Goal: Information Seeking & Learning: Understand process/instructions

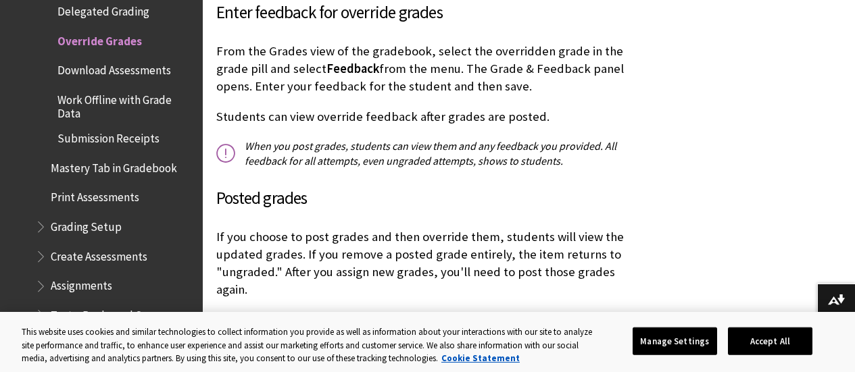
scroll to position [1824, 0]
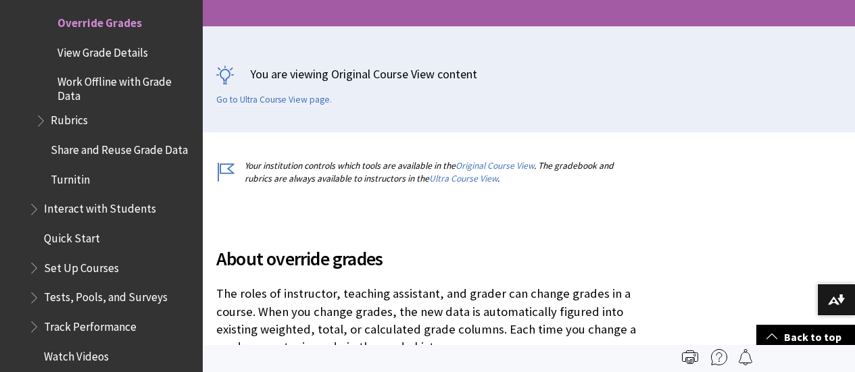
scroll to position [135, 0]
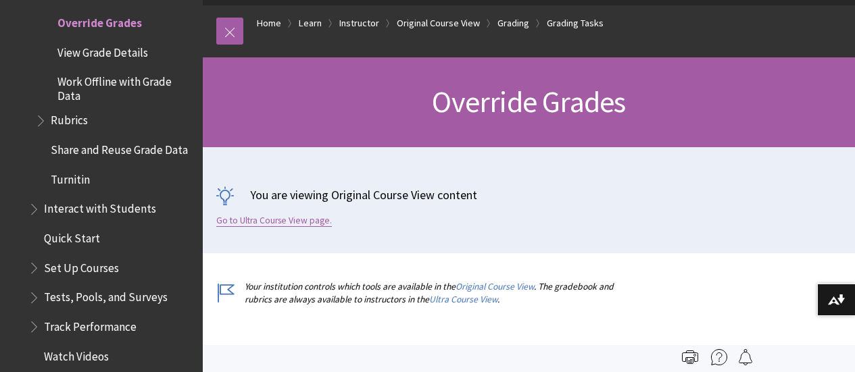
click at [284, 216] on link "Go to Ultra Course View page." at bounding box center [274, 221] width 116 height 12
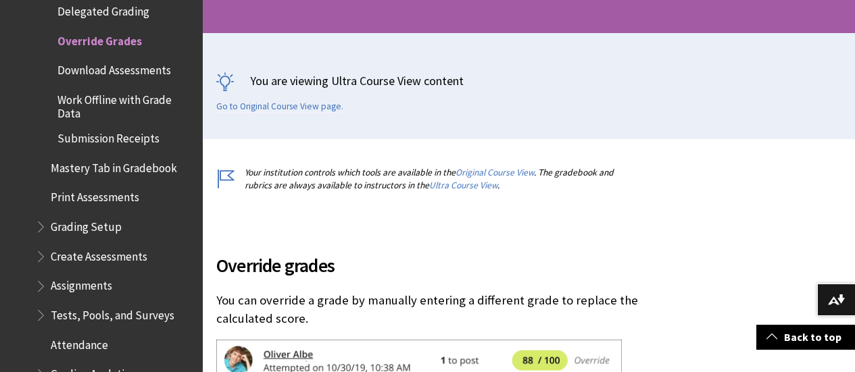
scroll to position [405, 0]
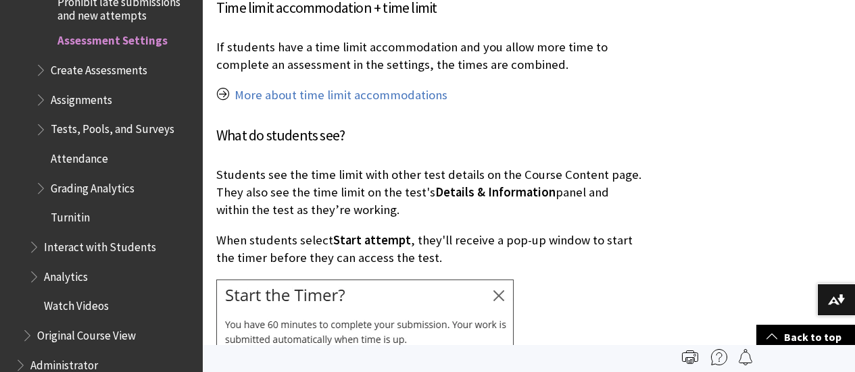
scroll to position [14190, 0]
